Goal: Transaction & Acquisition: Subscribe to service/newsletter

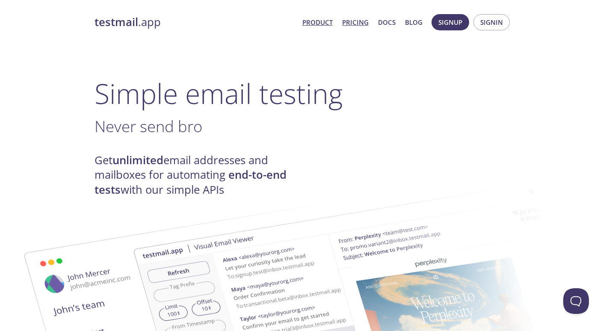
click at [355, 23] on link "Pricing" at bounding box center [355, 22] width 26 height 11
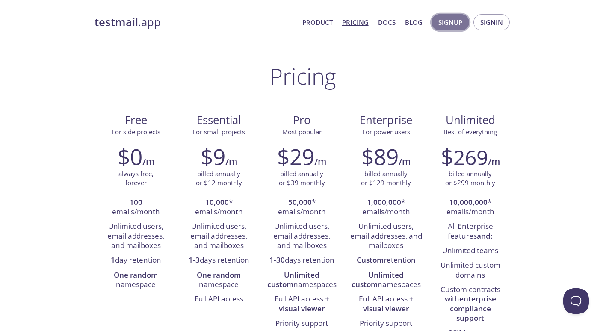
click at [456, 23] on span "Signup" at bounding box center [450, 22] width 24 height 11
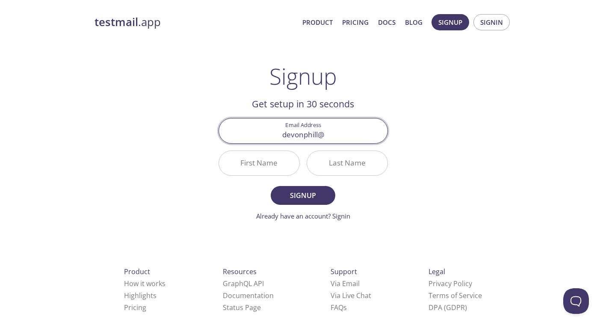
type input "[EMAIL_ADDRESS][DOMAIN_NAME]"
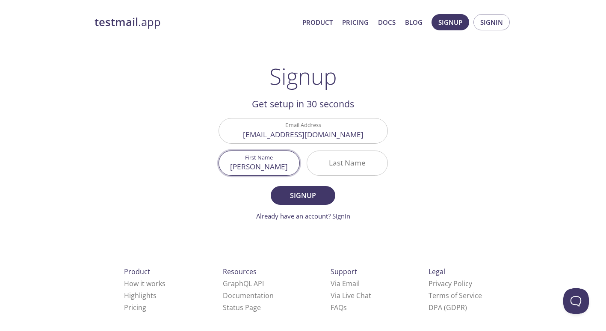
type input "[PERSON_NAME]"
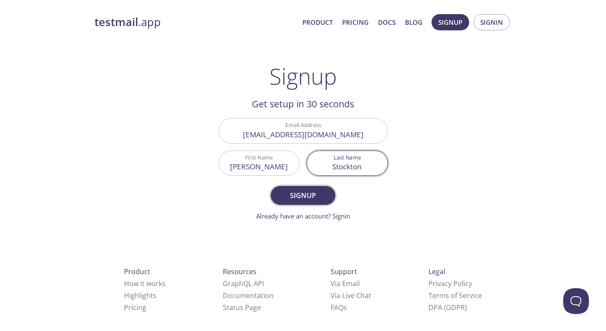
type input "Stockton"
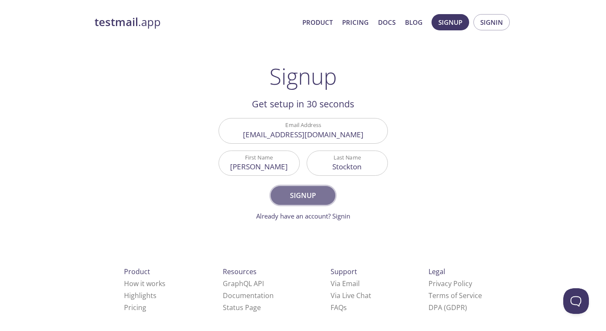
click at [306, 197] on span "Signup" at bounding box center [302, 195] width 45 height 12
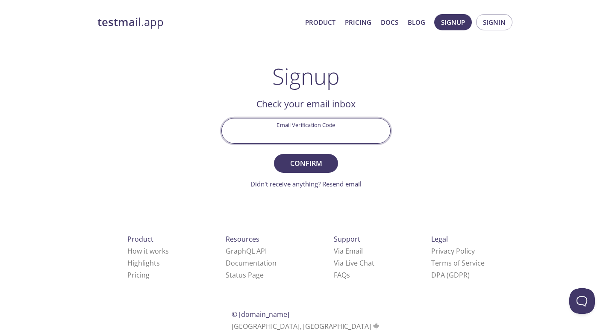
click at [304, 137] on input "Email Verification Code" at bounding box center [306, 130] width 168 height 24
paste input "TBXNLMG"
type input "TBXNLMG"
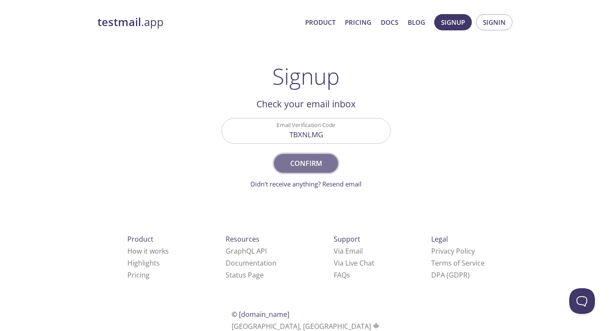
click at [312, 168] on span "Confirm" at bounding box center [305, 163] width 45 height 12
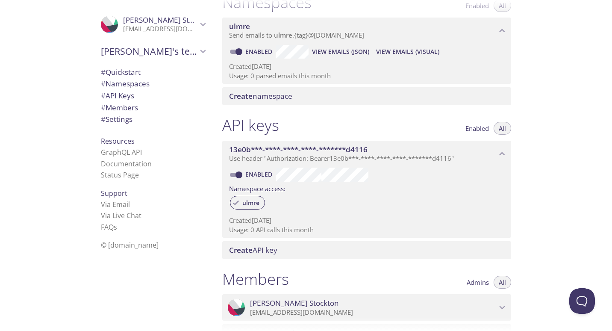
scroll to position [117, 0]
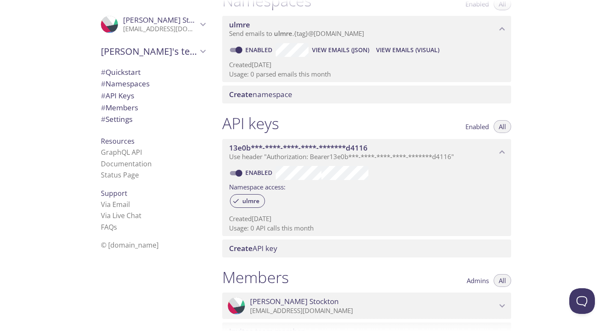
click at [262, 96] on span "Create namespace" at bounding box center [260, 94] width 63 height 10
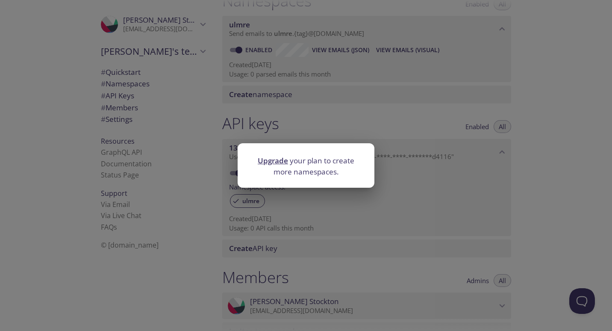
click at [376, 247] on div "Upgrade your plan to create more namespaces." at bounding box center [306, 165] width 612 height 331
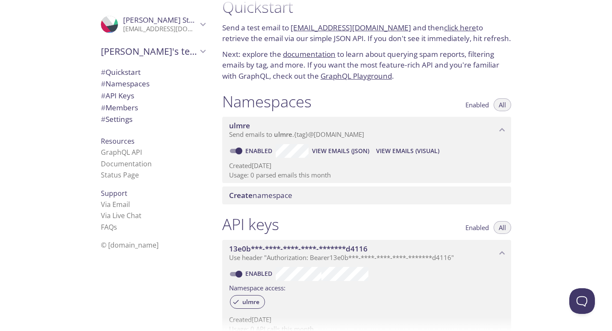
scroll to position [12, 0]
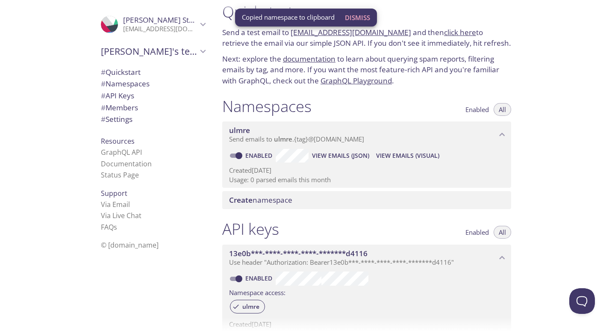
click at [551, 172] on div "Quickstart Send a test email to [EMAIL_ADDRESS][DOMAIN_NAME] and then click her…" at bounding box center [413, 165] width 397 height 331
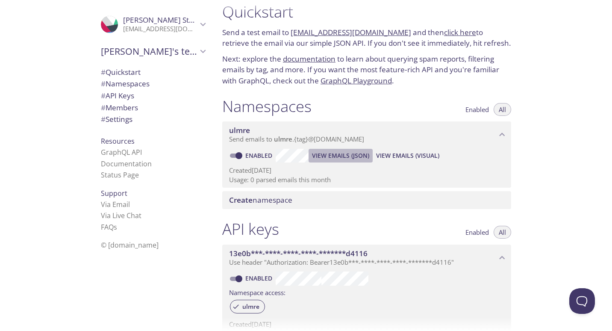
click at [354, 154] on span "View Emails (JSON)" at bounding box center [340, 155] width 57 height 10
click at [400, 156] on span "View Emails (Visual)" at bounding box center [407, 155] width 63 height 10
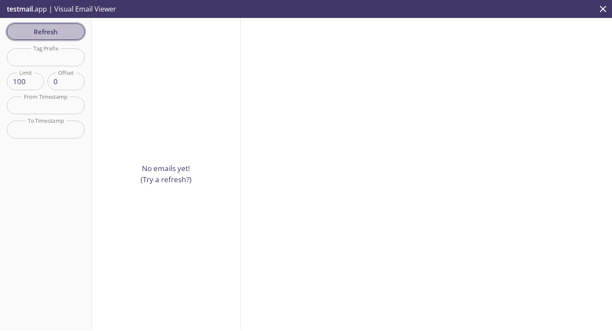
click at [51, 30] on span "Refresh" at bounding box center [46, 31] width 64 height 11
click at [18, 8] on span "testmail" at bounding box center [20, 8] width 26 height 9
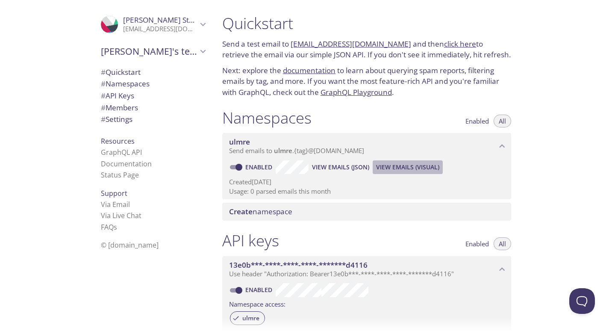
click at [413, 161] on button "View Emails (Visual)" at bounding box center [408, 167] width 70 height 14
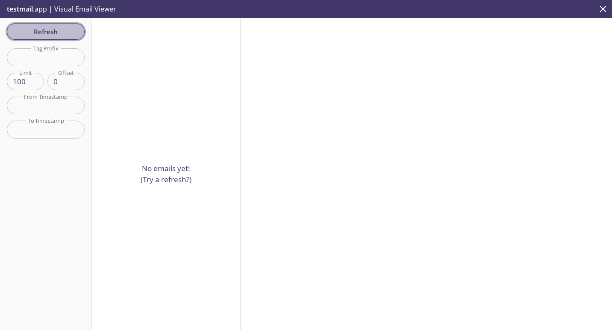
click at [41, 31] on span "Refresh" at bounding box center [46, 31] width 64 height 11
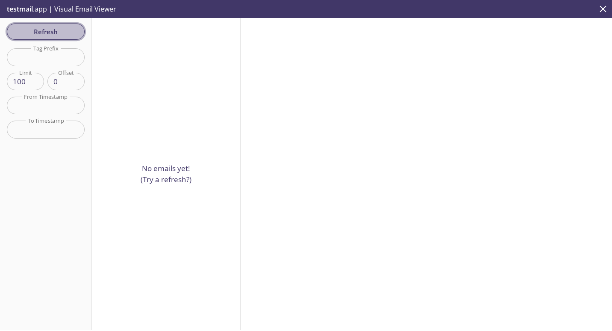
click at [41, 31] on span "Refresh" at bounding box center [46, 31] width 64 height 11
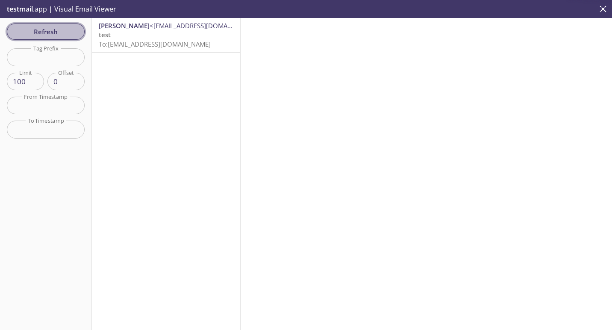
click at [41, 31] on span "Refresh" at bounding box center [46, 31] width 64 height 11
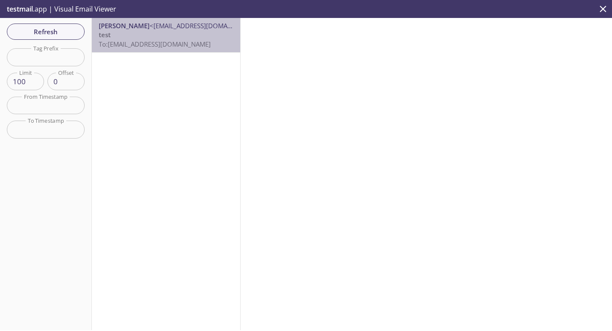
click at [180, 41] on span "To: [EMAIL_ADDRESS][DOMAIN_NAME]" at bounding box center [155, 44] width 112 height 9
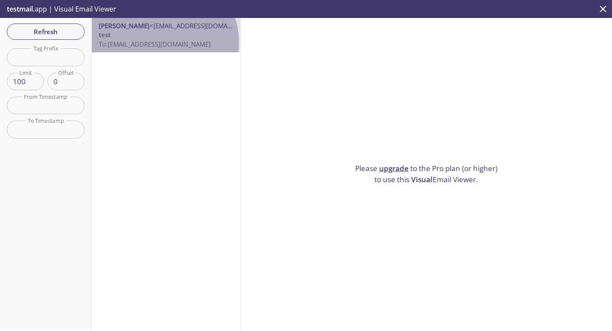
click at [163, 41] on span "To: [EMAIL_ADDRESS][DOMAIN_NAME]" at bounding box center [155, 44] width 112 height 9
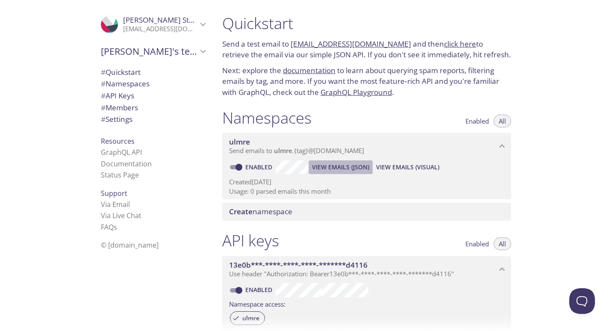
click at [347, 163] on span "View Emails (JSON)" at bounding box center [340, 167] width 57 height 10
click at [395, 165] on span "View Emails (Visual)" at bounding box center [407, 167] width 63 height 10
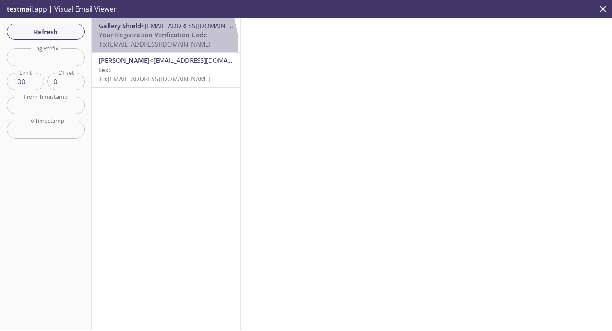
click at [131, 48] on span "To: [EMAIL_ADDRESS][DOMAIN_NAME]" at bounding box center [155, 44] width 112 height 9
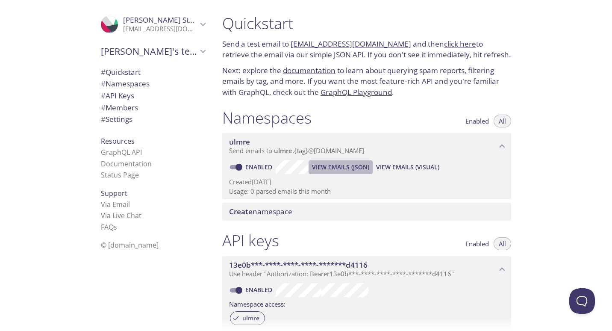
click at [333, 167] on span "View Emails (JSON)" at bounding box center [340, 167] width 57 height 10
